Goal: Task Accomplishment & Management: Manage account settings

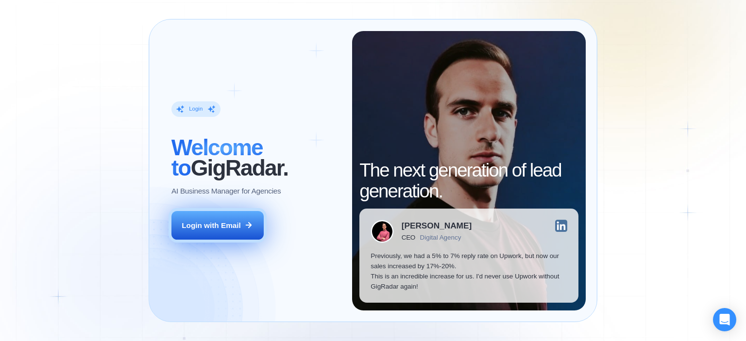
click at [233, 230] on div "Login with Email" at bounding box center [211, 225] width 59 height 10
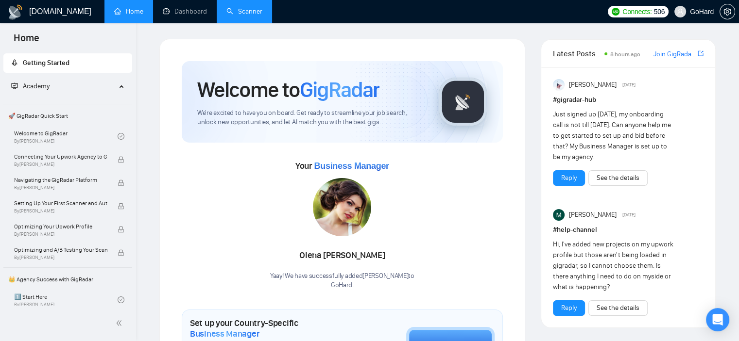
click at [249, 9] on link "Scanner" at bounding box center [244, 11] width 36 height 8
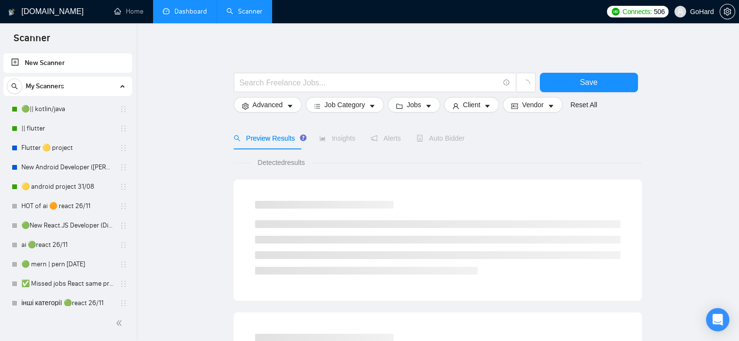
click at [201, 8] on link "Dashboard" at bounding box center [185, 11] width 44 height 8
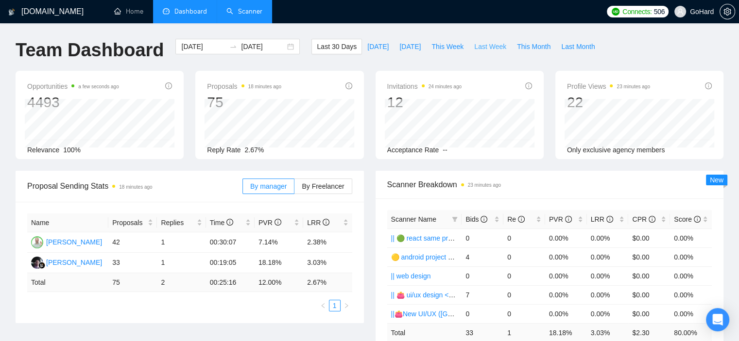
click at [474, 48] on span "Last Week" at bounding box center [490, 46] width 32 height 11
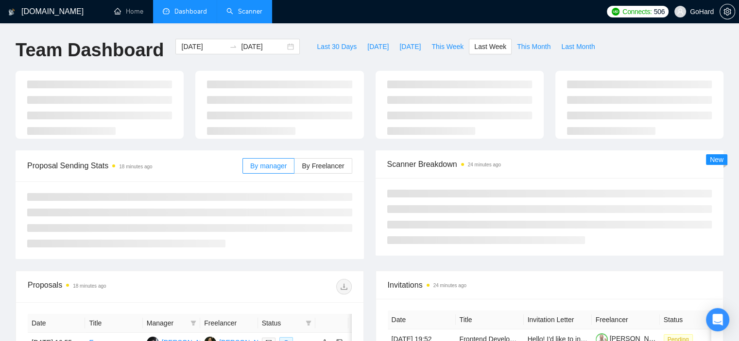
type input "[DATE]"
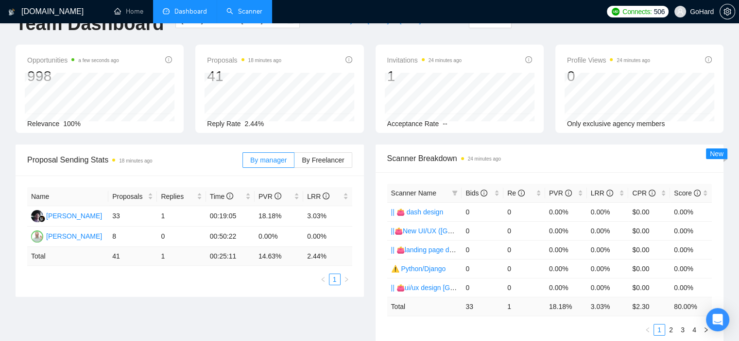
scroll to position [25, 0]
click at [723, 13] on icon "setting" at bounding box center [726, 12] width 7 height 8
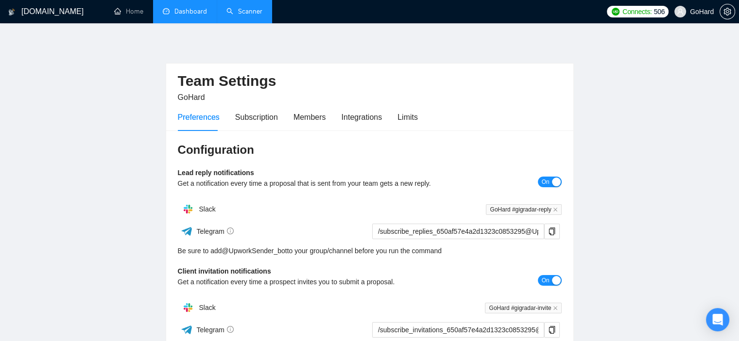
click at [418, 116] on div "Preferences Subscription Members Integrations Limits" at bounding box center [370, 117] width 384 height 28
click at [408, 117] on div "Limits" at bounding box center [407, 117] width 20 height 12
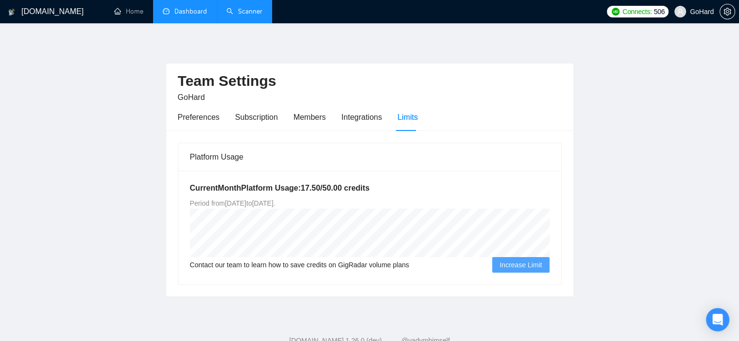
scroll to position [30, 0]
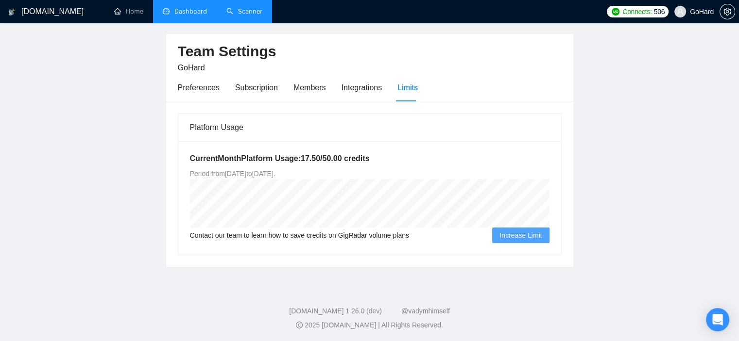
click at [205, 12] on link "Dashboard" at bounding box center [185, 11] width 44 height 8
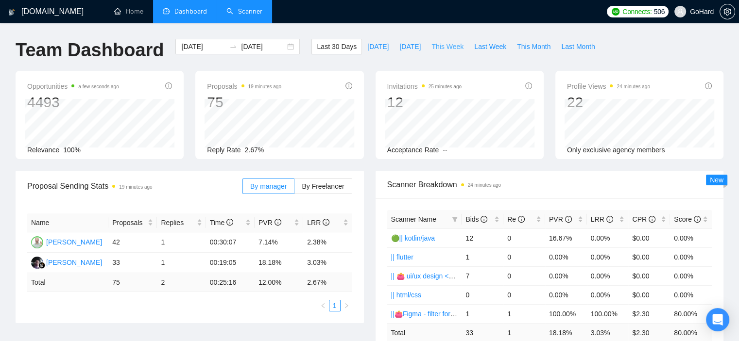
click at [431, 49] on span "This Week" at bounding box center [447, 46] width 32 height 11
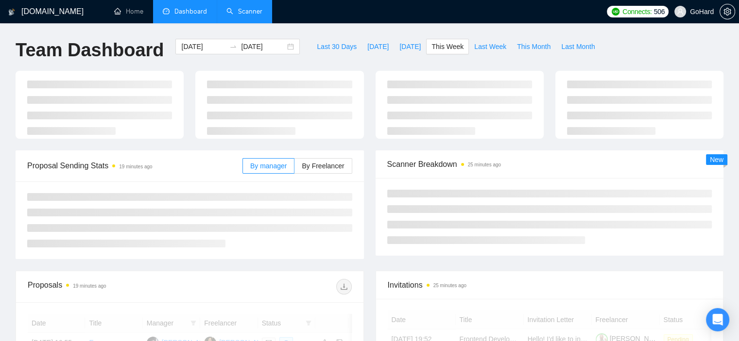
type input "[DATE]"
